Goal: Use online tool/utility: Utilize a website feature to perform a specific function

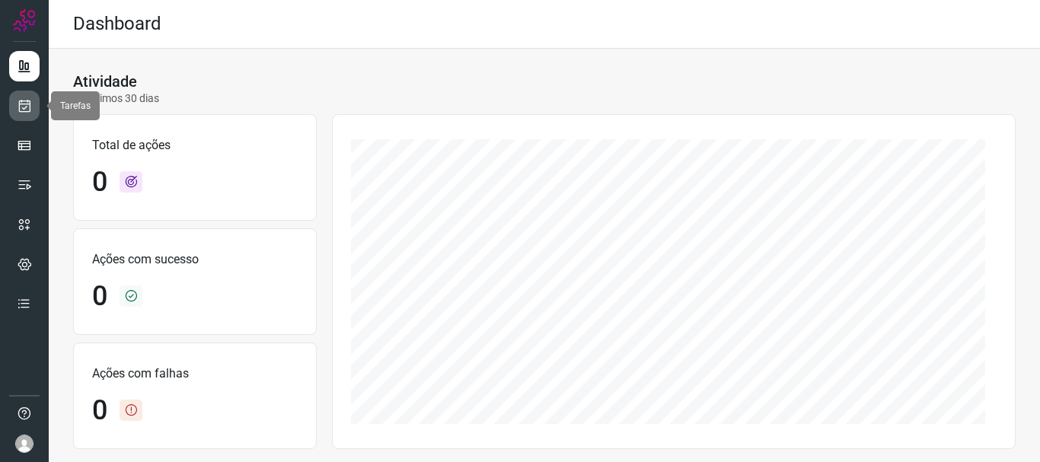
click at [29, 104] on icon at bounding box center [25, 105] width 16 height 15
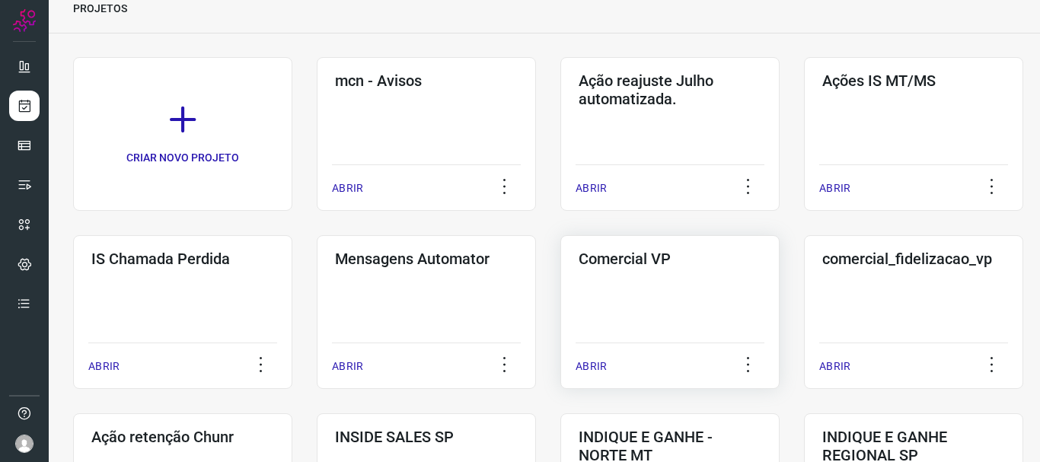
scroll to position [152, 0]
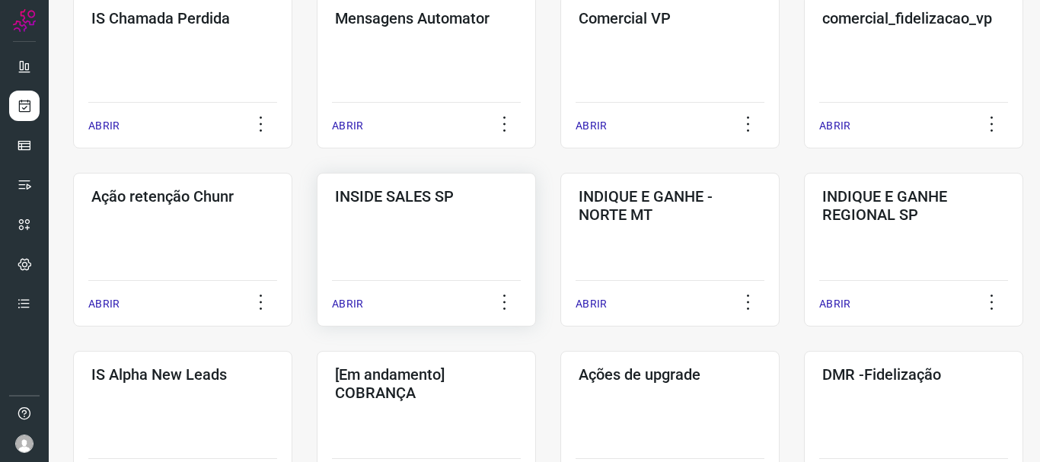
click at [353, 304] on p "ABRIR" at bounding box center [347, 304] width 31 height 16
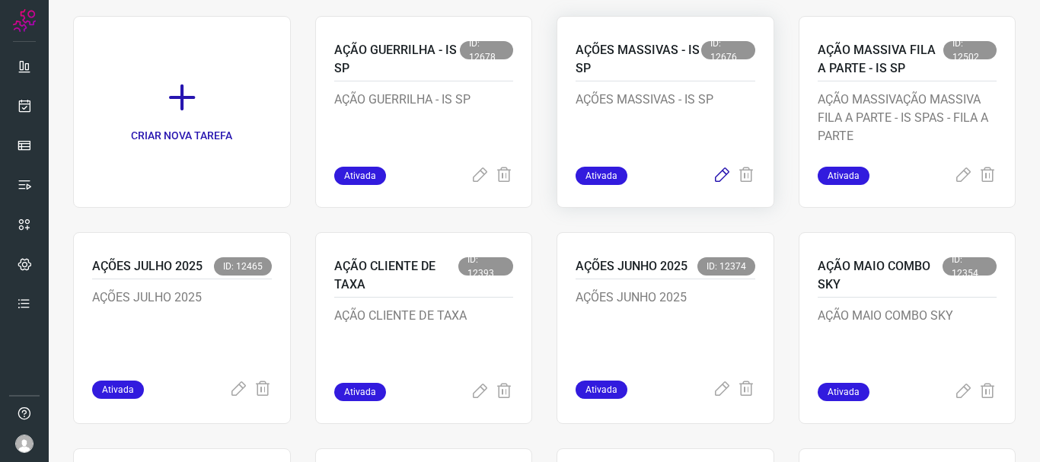
click at [713, 175] on icon at bounding box center [722, 176] width 18 height 18
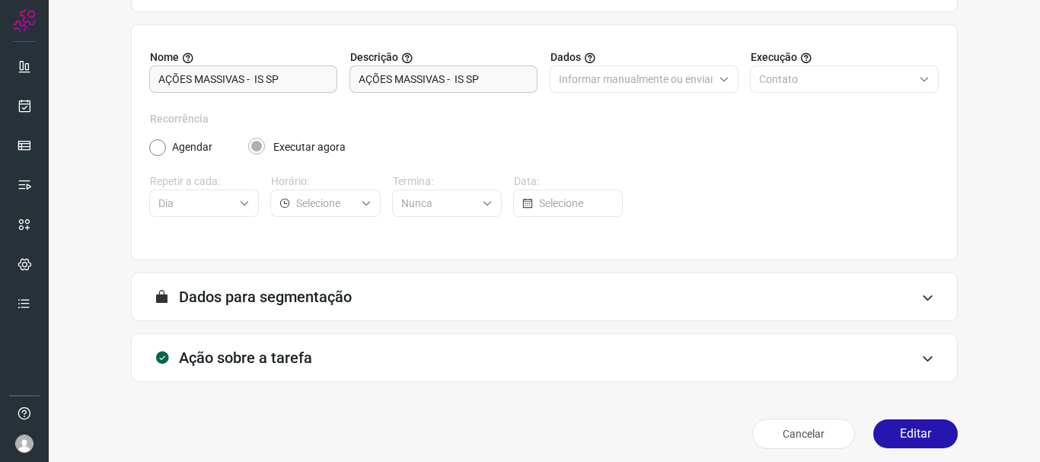
scroll to position [133, 0]
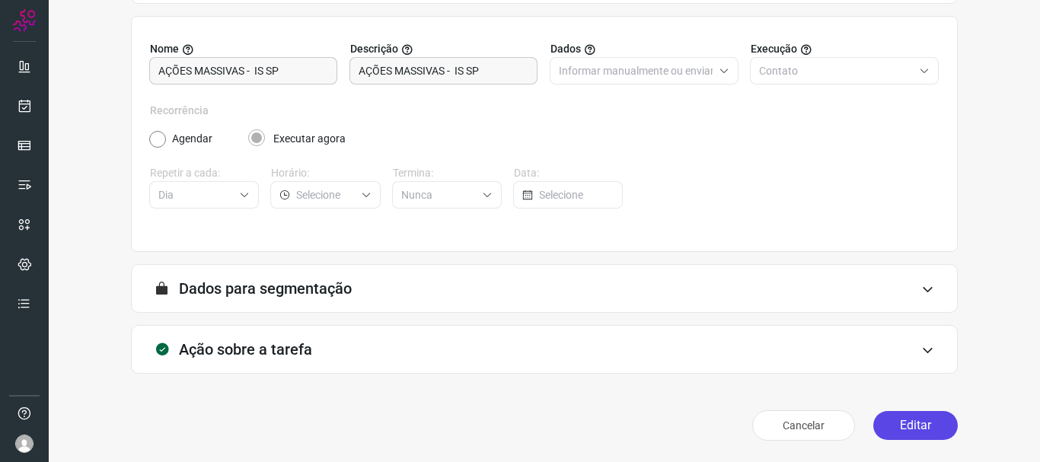
click at [915, 423] on button "Editar" at bounding box center [915, 425] width 85 height 29
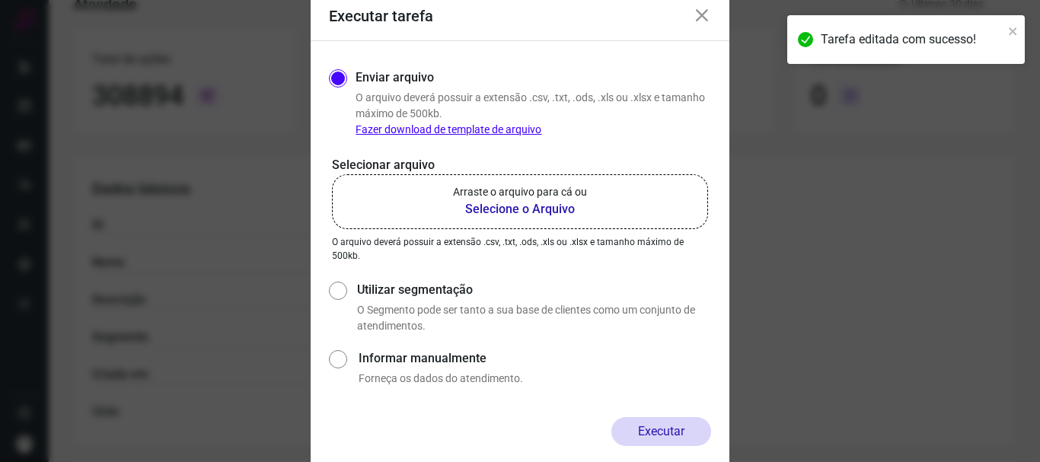
click at [504, 212] on b "Selecione o Arquivo" at bounding box center [520, 209] width 134 height 18
click at [0, 0] on input "Arraste o arquivo para cá ou Selecione o Arquivo" at bounding box center [0, 0] width 0 height 0
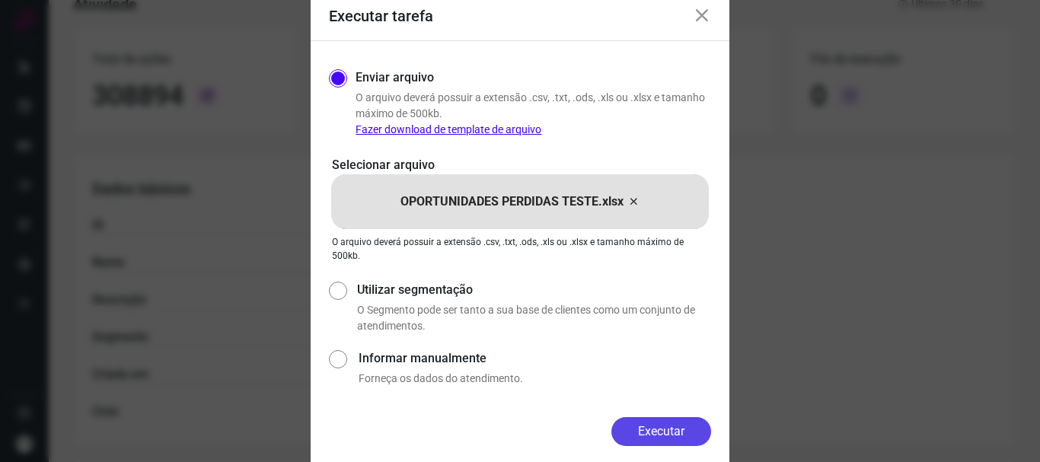
click at [667, 435] on button "Executar" at bounding box center [662, 431] width 100 height 29
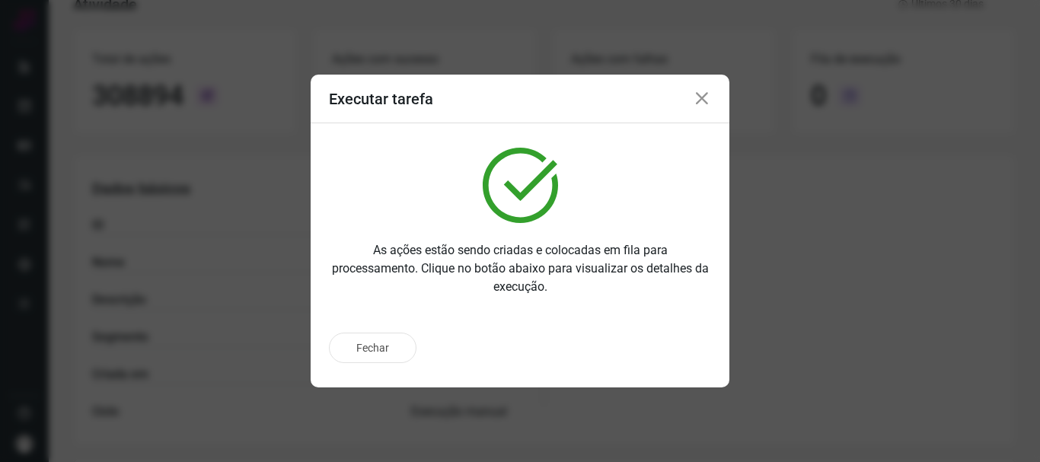
click at [705, 97] on icon at bounding box center [702, 99] width 18 height 18
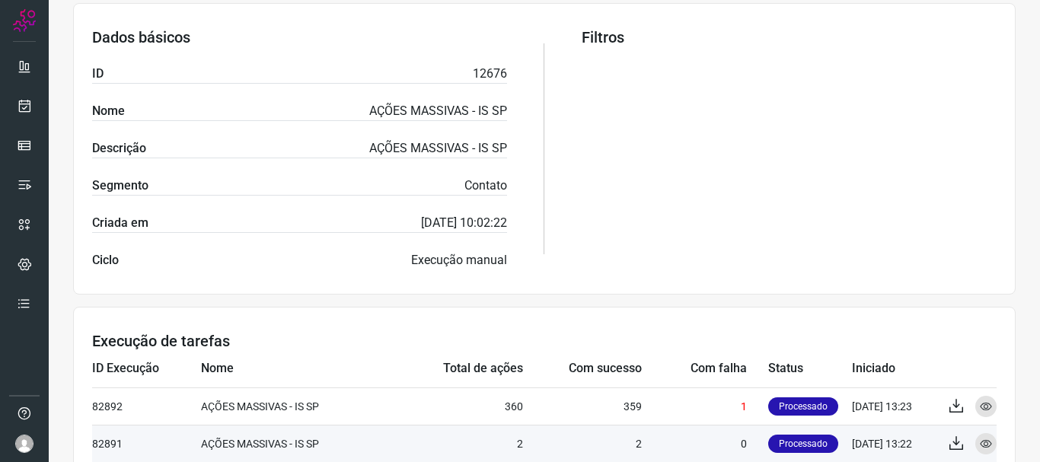
scroll to position [474, 0]
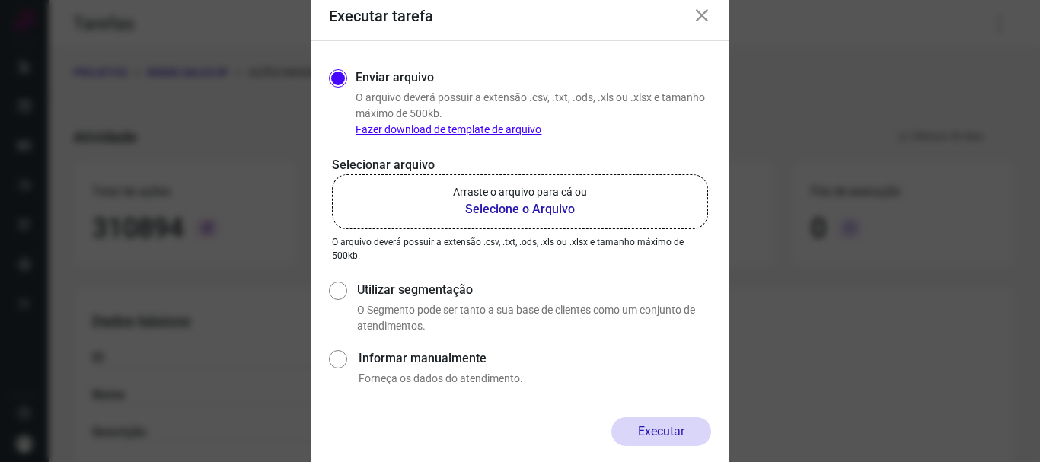
click at [706, 14] on icon at bounding box center [702, 16] width 18 height 18
click at [532, 219] on label "Arraste o arquivo para cá ou Selecione o Arquivo" at bounding box center [520, 201] width 376 height 55
click at [0, 0] on input "Arraste o arquivo para cá ou Selecione o Arquivo" at bounding box center [0, 0] width 0 height 0
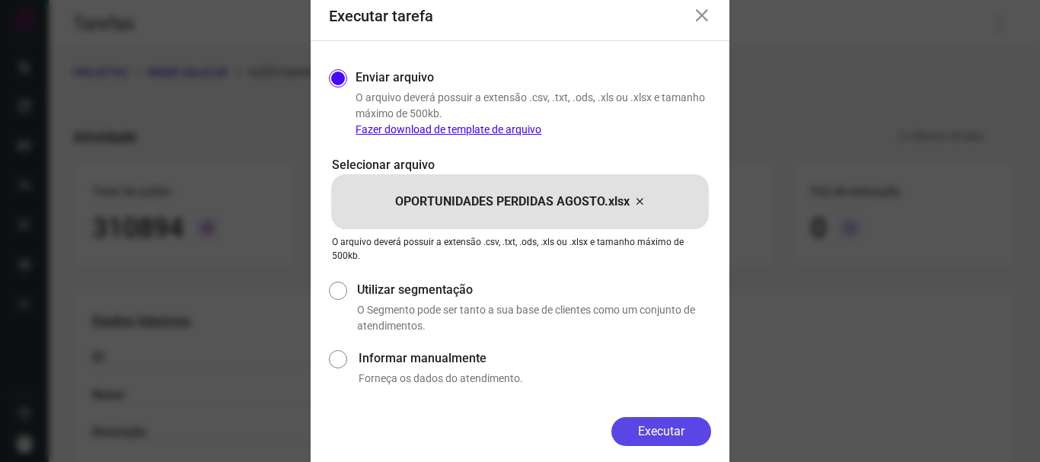
click at [679, 429] on button "Executar" at bounding box center [662, 431] width 100 height 29
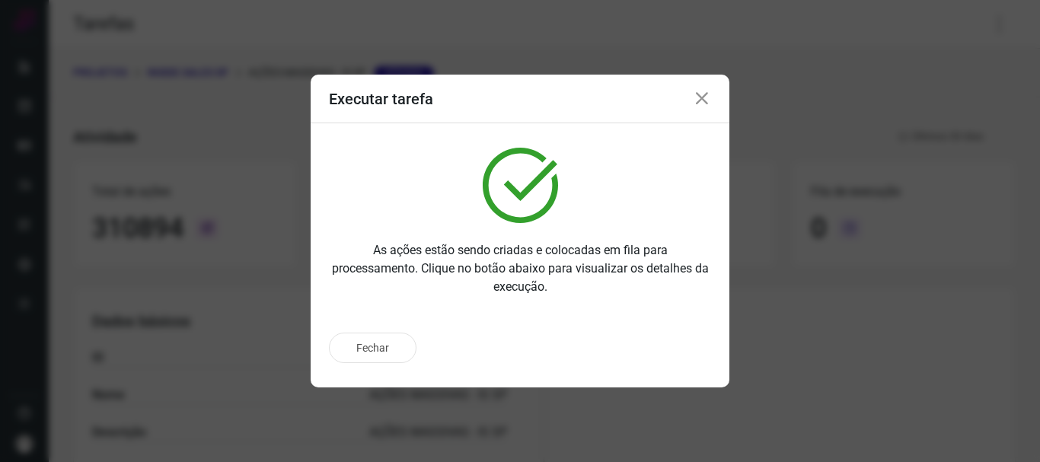
click at [707, 100] on icon at bounding box center [702, 99] width 18 height 18
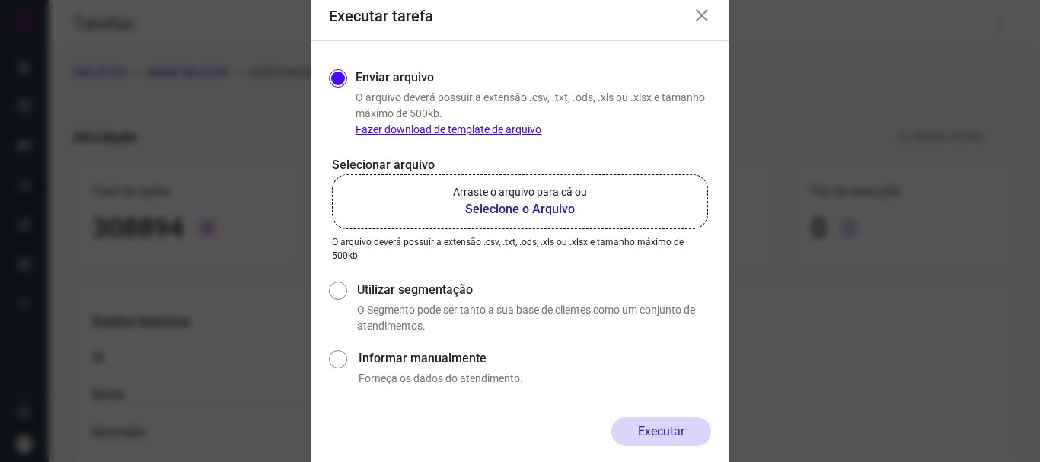
click at [704, 18] on icon at bounding box center [702, 16] width 18 height 18
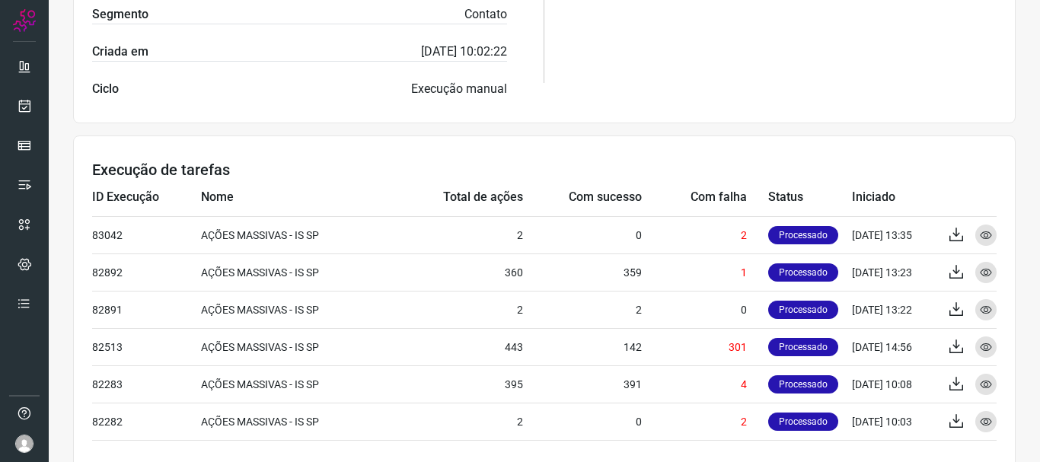
scroll to position [457, 0]
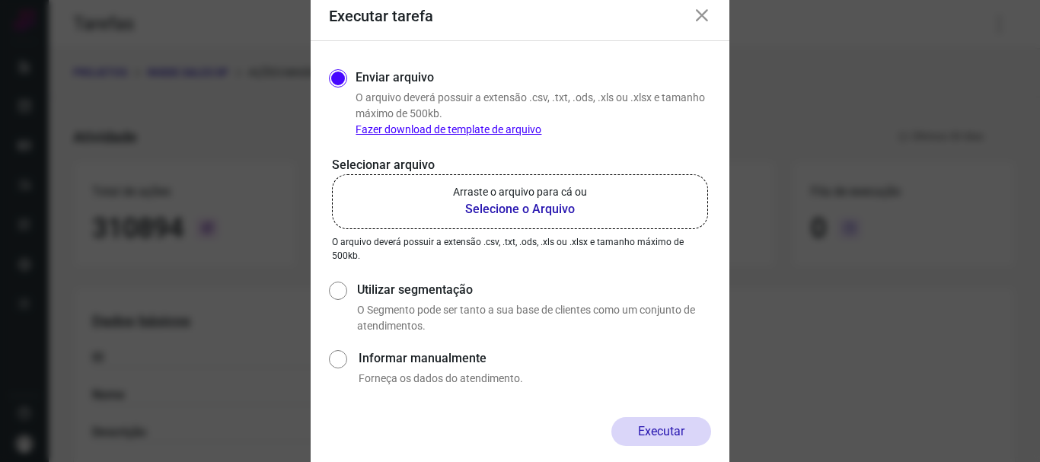
click at [716, 12] on div "Executar tarefa" at bounding box center [520, 16] width 419 height 49
click at [706, 11] on icon at bounding box center [702, 16] width 18 height 18
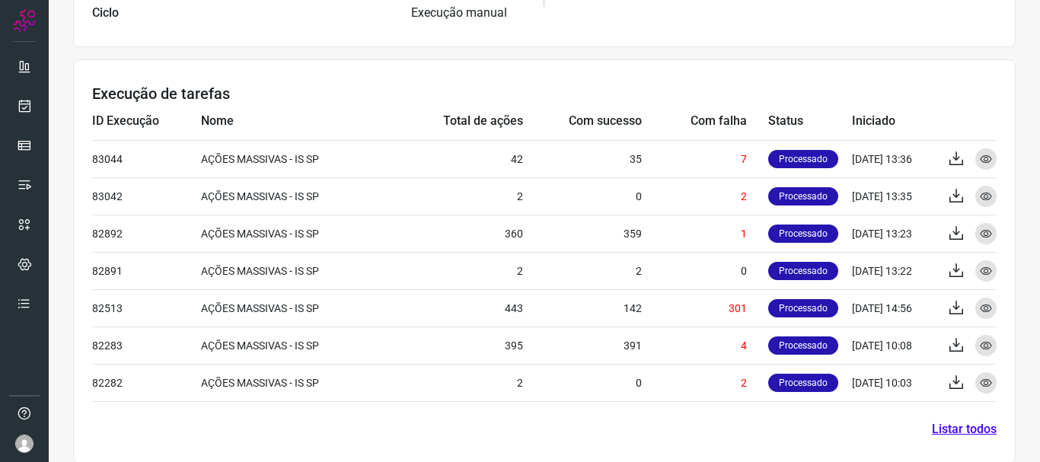
scroll to position [533, 0]
